Goal: Communication & Community: Answer question/provide support

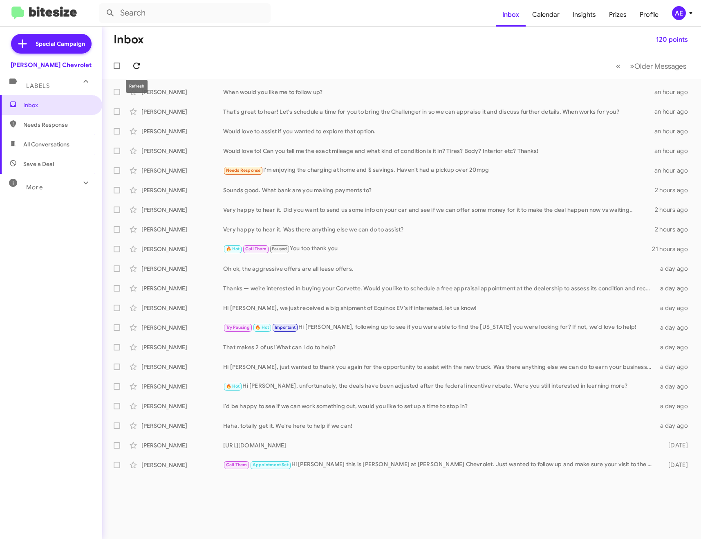
click at [140, 61] on icon at bounding box center [137, 66] width 10 height 10
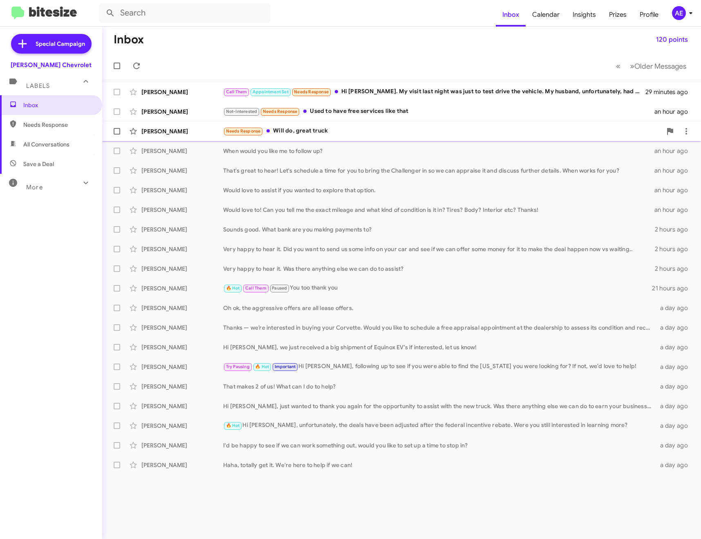
click at [285, 125] on div "[PERSON_NAME] Needs Response Will do, great truck an hour ago" at bounding box center [402, 131] width 586 height 16
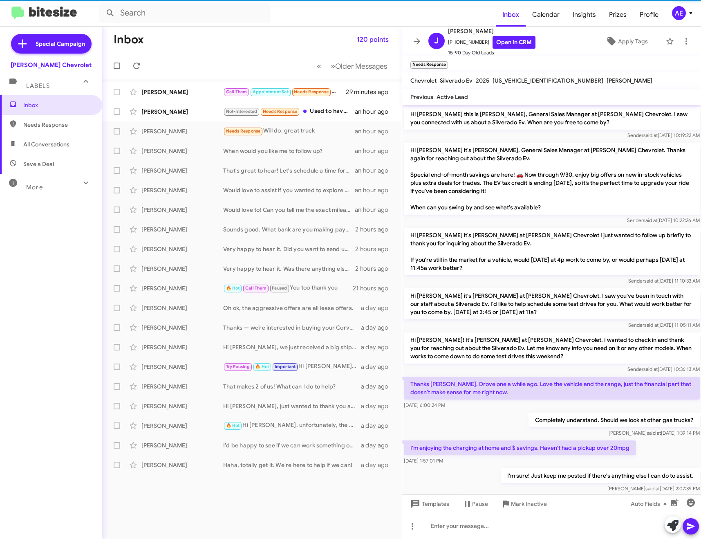
scroll to position [32, 0]
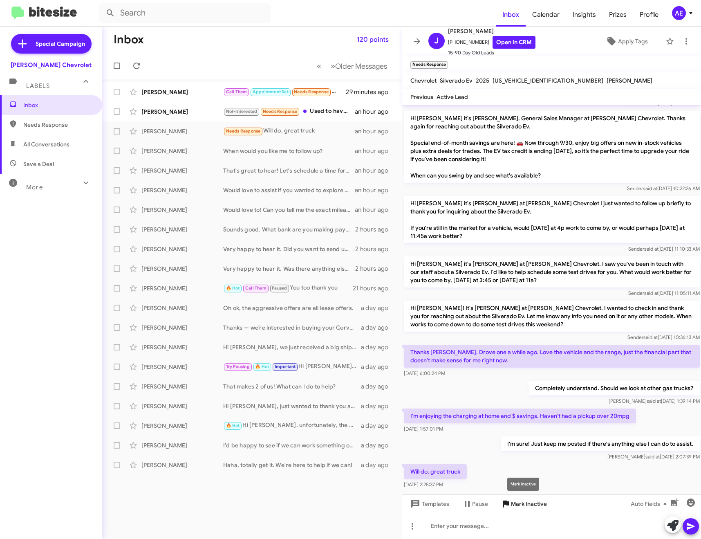
click at [544, 503] on span "Mark Inactive" at bounding box center [529, 504] width 36 height 15
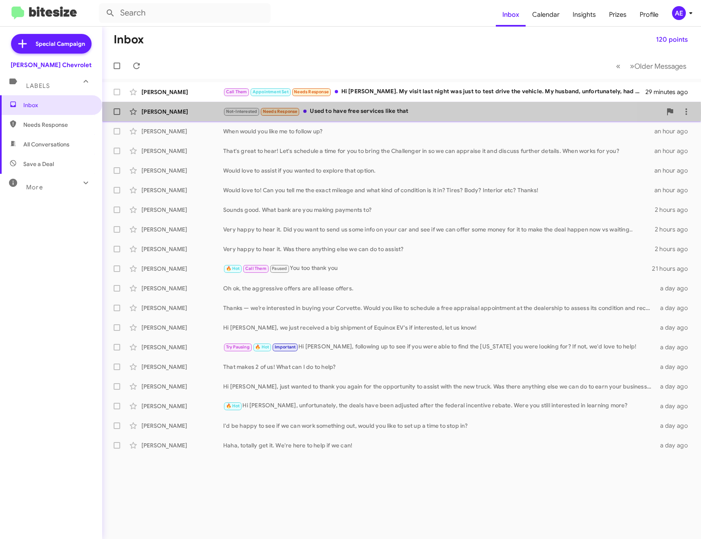
click at [357, 113] on div "Not-Interested Needs Response Used to have free services like that" at bounding box center [442, 111] width 439 height 9
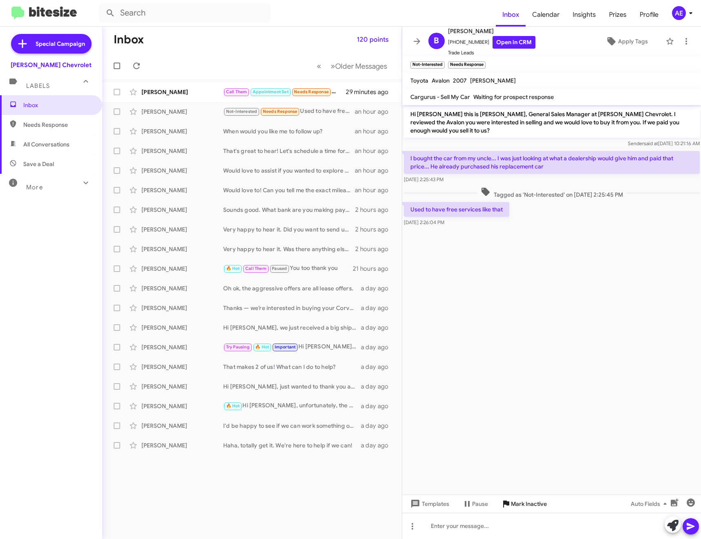
click at [515, 503] on span "Mark Inactive" at bounding box center [529, 504] width 36 height 15
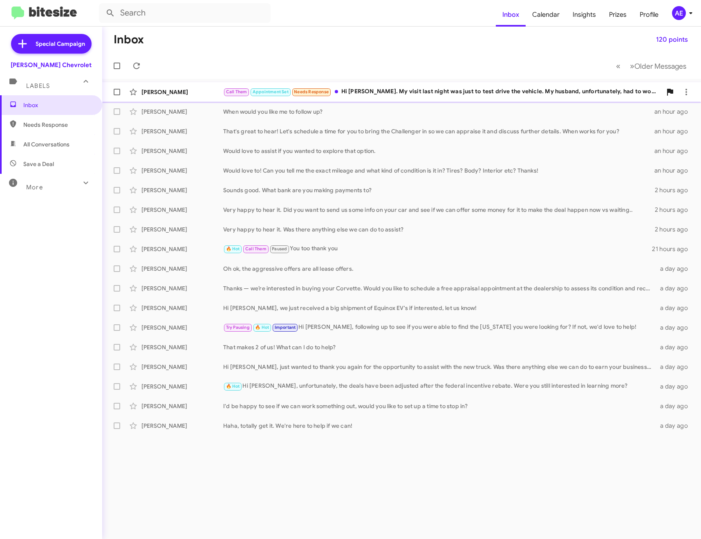
click at [375, 91] on div "Call Them Appointment Set Needs Response Hi [PERSON_NAME]. My visit last night …" at bounding box center [442, 91] width 439 height 9
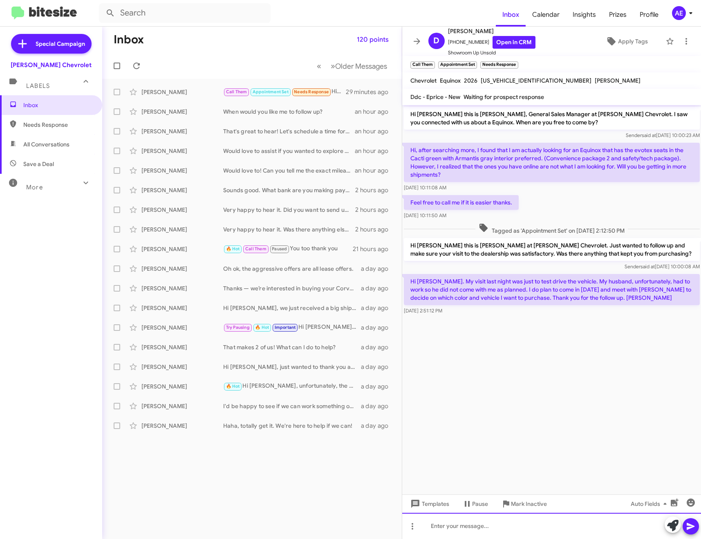
click at [575, 528] on div at bounding box center [551, 526] width 299 height 26
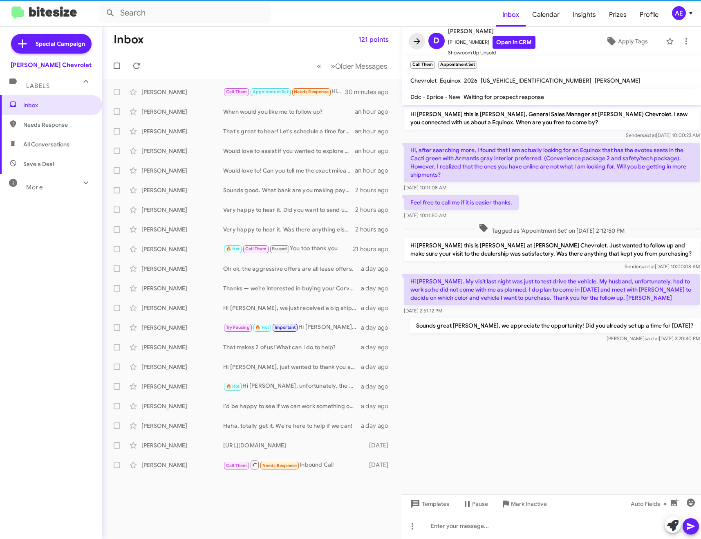
click at [414, 44] on icon at bounding box center [417, 41] width 10 height 10
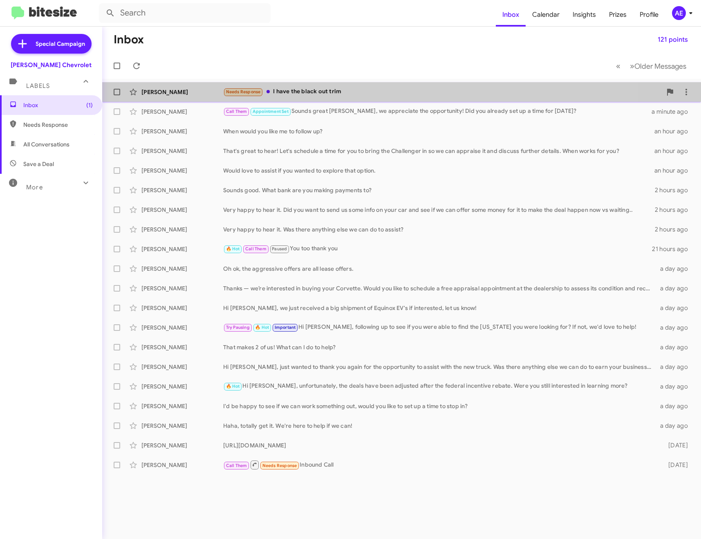
click at [358, 87] on div "[PERSON_NAME] Needs Response I have the black out trim a few seconds ago" at bounding box center [402, 92] width 586 height 16
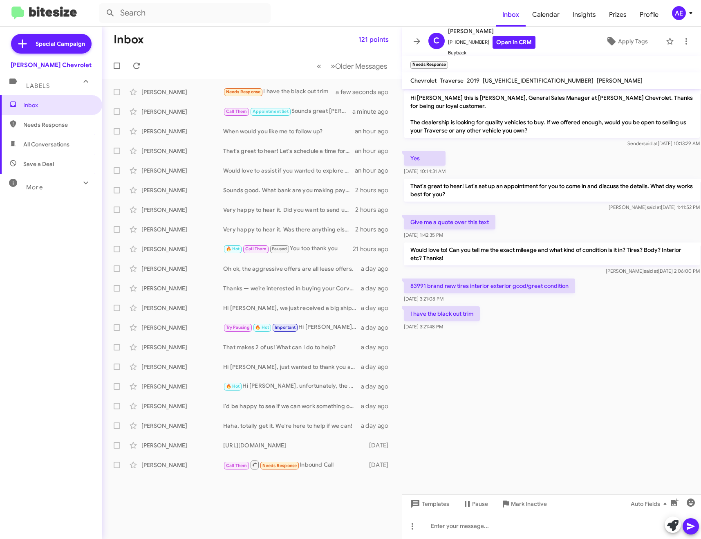
click at [483, 77] on span "[US_VEHICLE_IDENTIFICATION_NUMBER]" at bounding box center [538, 80] width 111 height 7
copy span "[US_VEHICLE_IDENTIFICATION_NUMBER]"
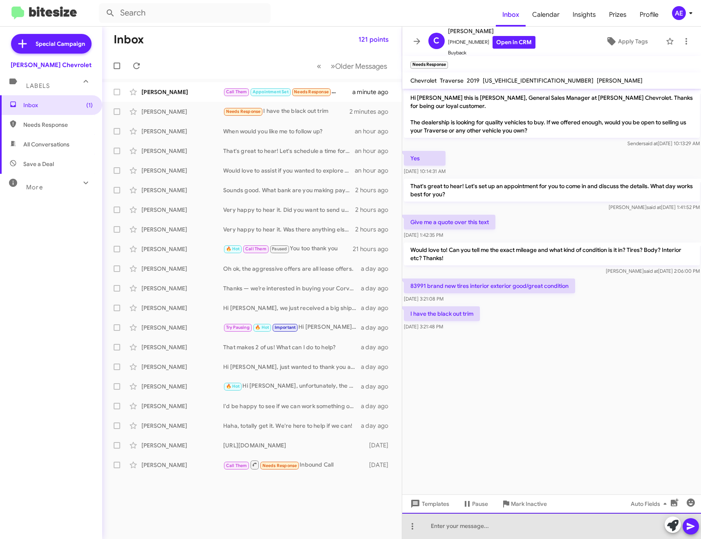
click at [492, 529] on div at bounding box center [551, 526] width 299 height 26
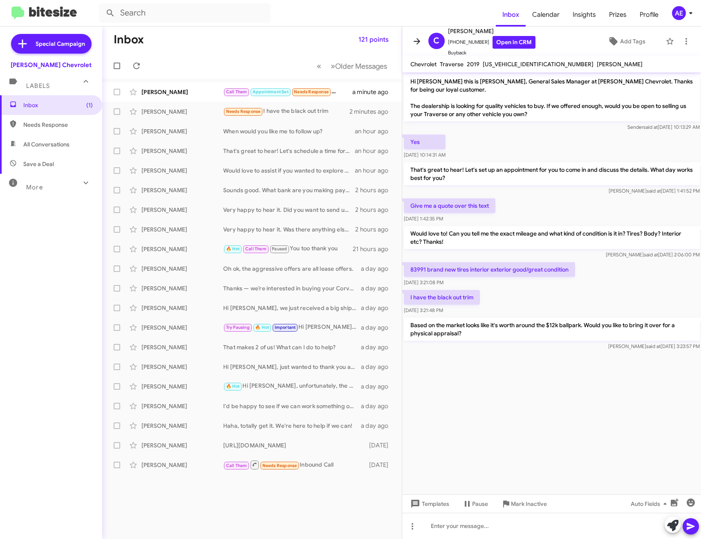
click at [418, 43] on icon at bounding box center [417, 41] width 7 height 6
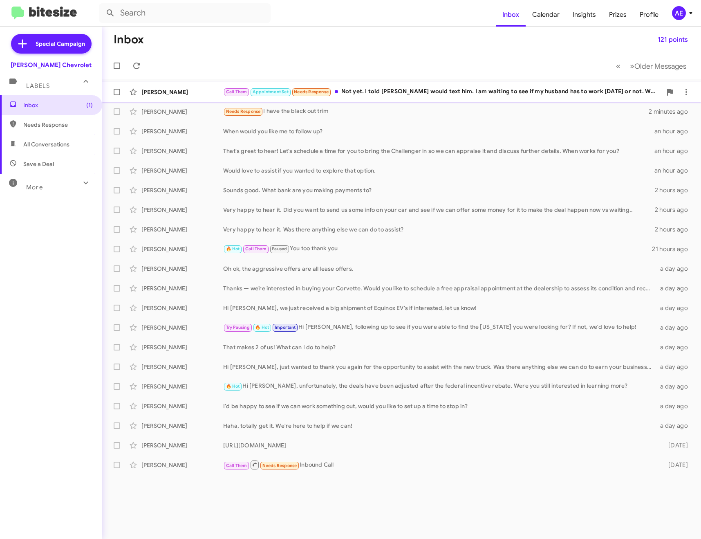
click at [396, 86] on div "[PERSON_NAME] Call Them Appointment Set Needs Response Not yet. I told [PERSON_…" at bounding box center [402, 92] width 586 height 16
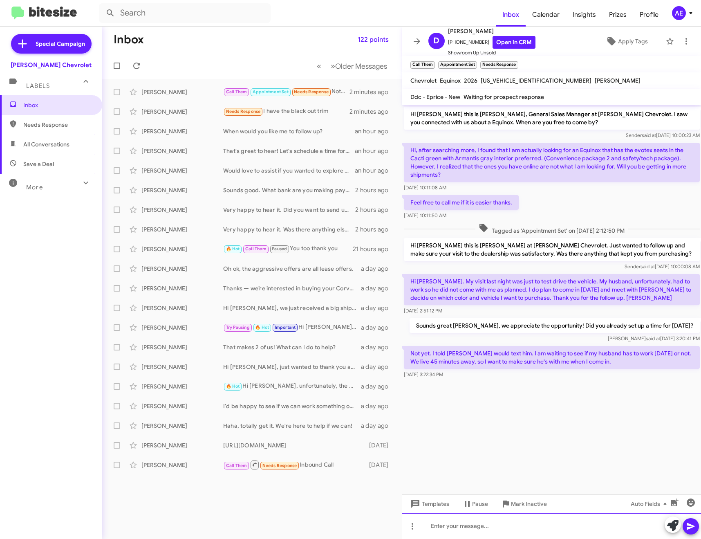
click at [482, 532] on div at bounding box center [551, 526] width 299 height 26
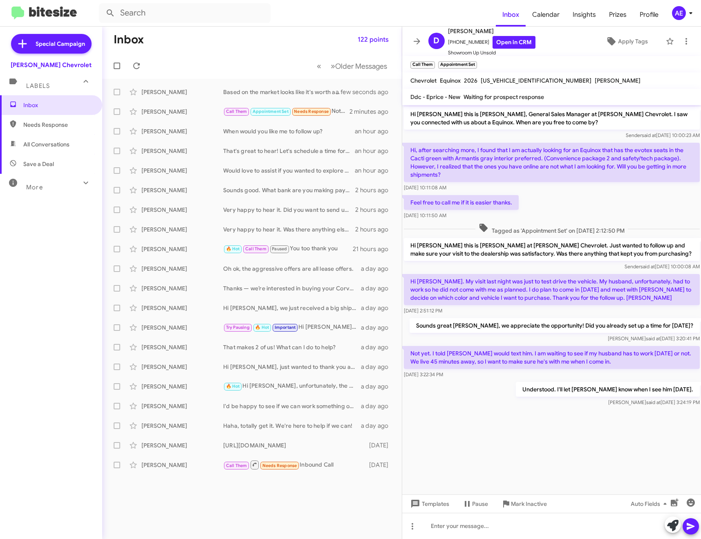
click at [423, 38] on span at bounding box center [417, 41] width 16 height 10
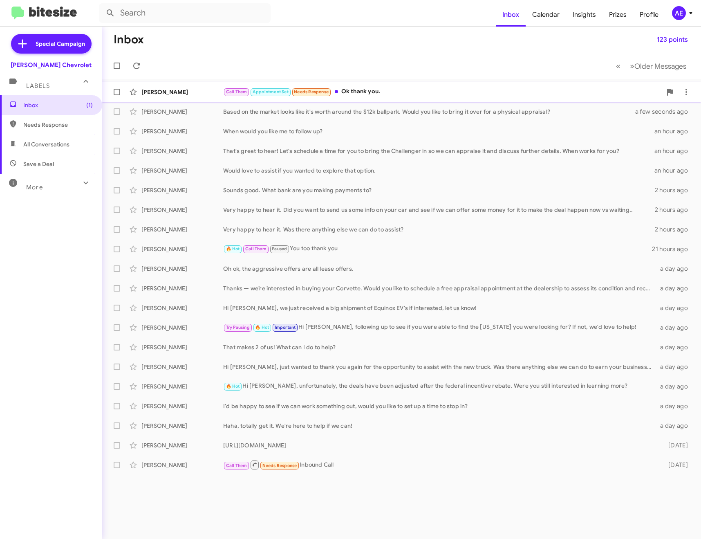
click at [364, 92] on div "Call Them Appointment Set Needs Response Ok thank you." at bounding box center [442, 91] width 439 height 9
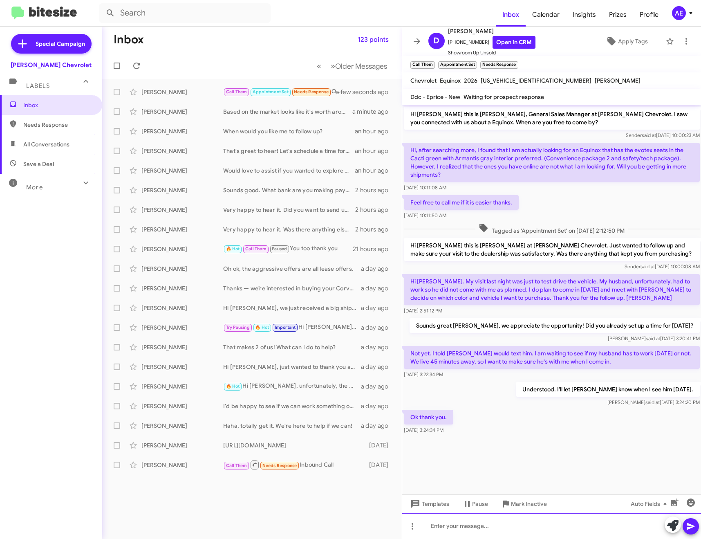
click at [513, 527] on div at bounding box center [551, 526] width 299 height 26
click at [688, 501] on icon "button" at bounding box center [691, 503] width 8 height 8
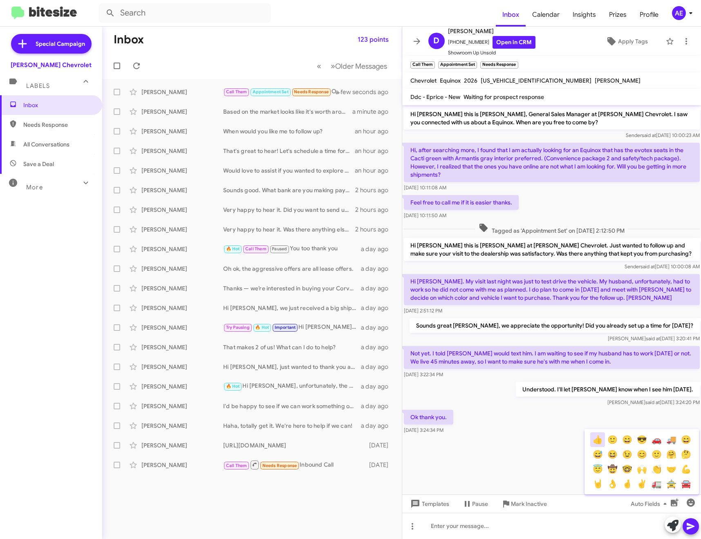
click at [599, 438] on button "👍" at bounding box center [598, 439] width 15 height 15
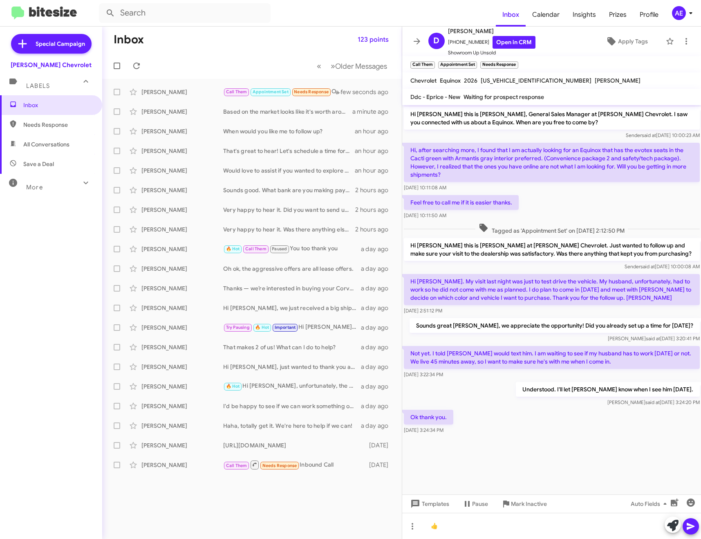
click at [688, 519] on div at bounding box center [682, 526] width 34 height 18
click at [685, 524] on button at bounding box center [691, 526] width 16 height 16
